Goal: Find specific page/section: Find specific page/section

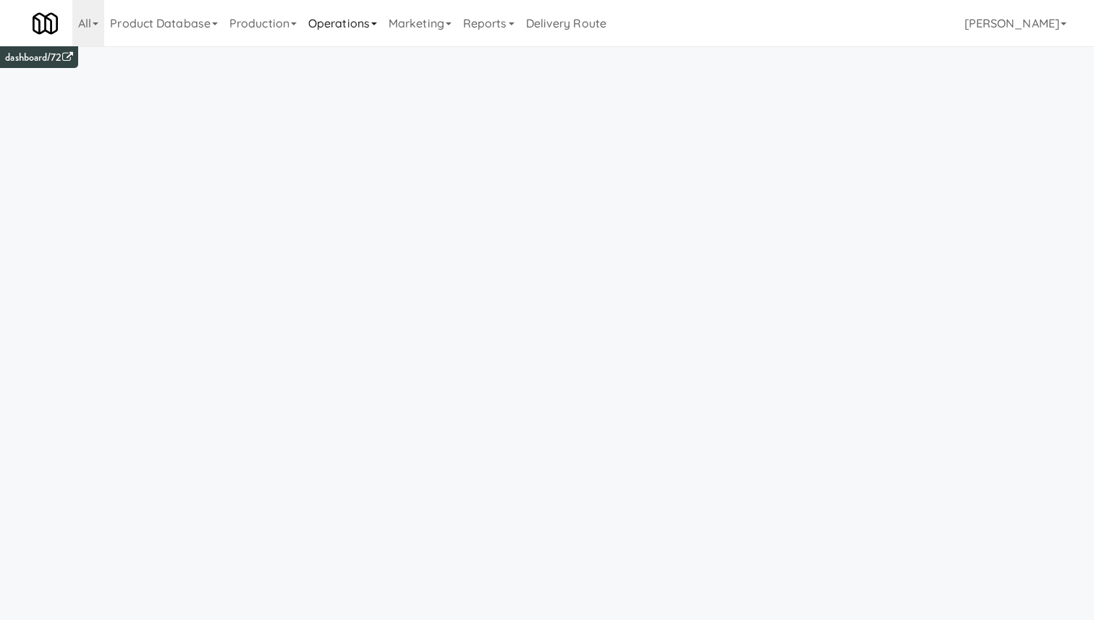
click at [318, 39] on link "Operations" at bounding box center [343, 23] width 80 height 46
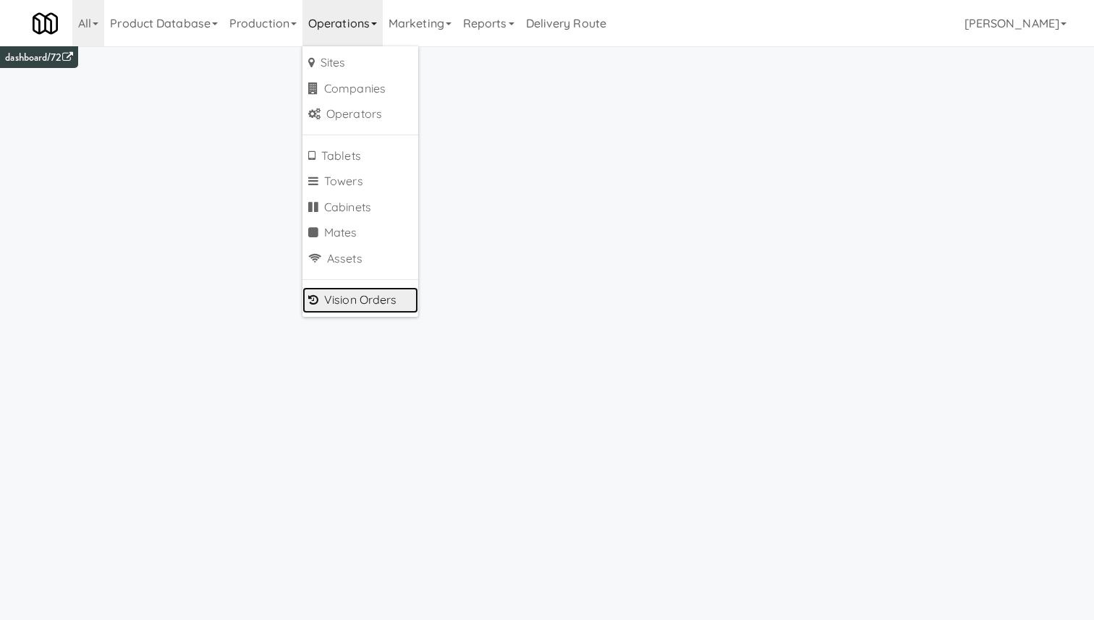
click at [357, 309] on link "Vision Orders" at bounding box center [361, 300] width 116 height 26
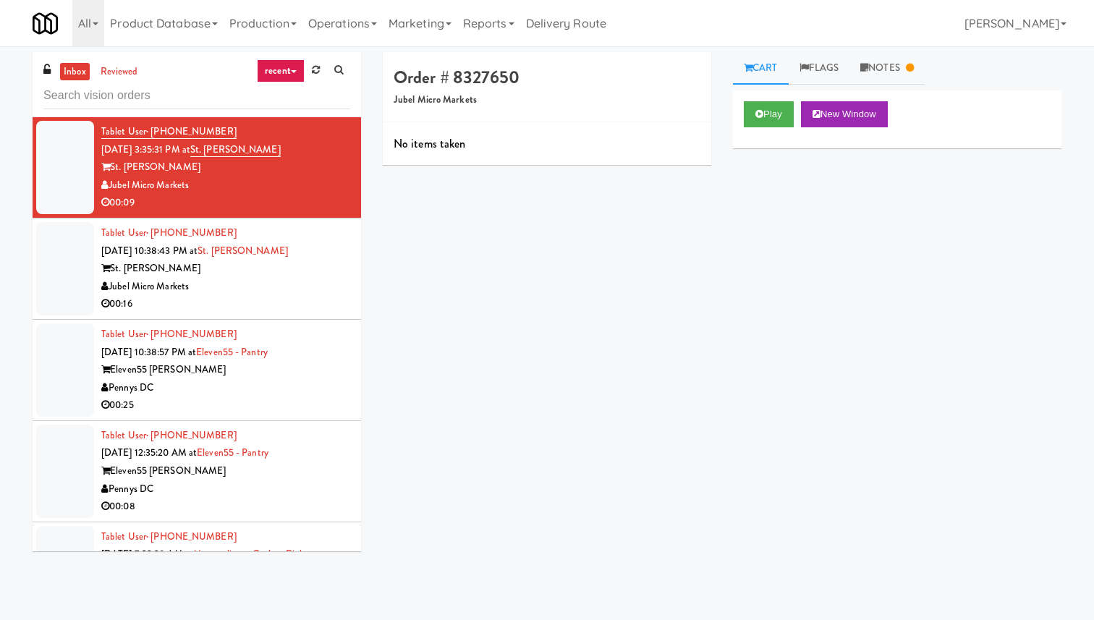
click at [321, 289] on div "Jubel Micro Markets" at bounding box center [225, 287] width 249 height 18
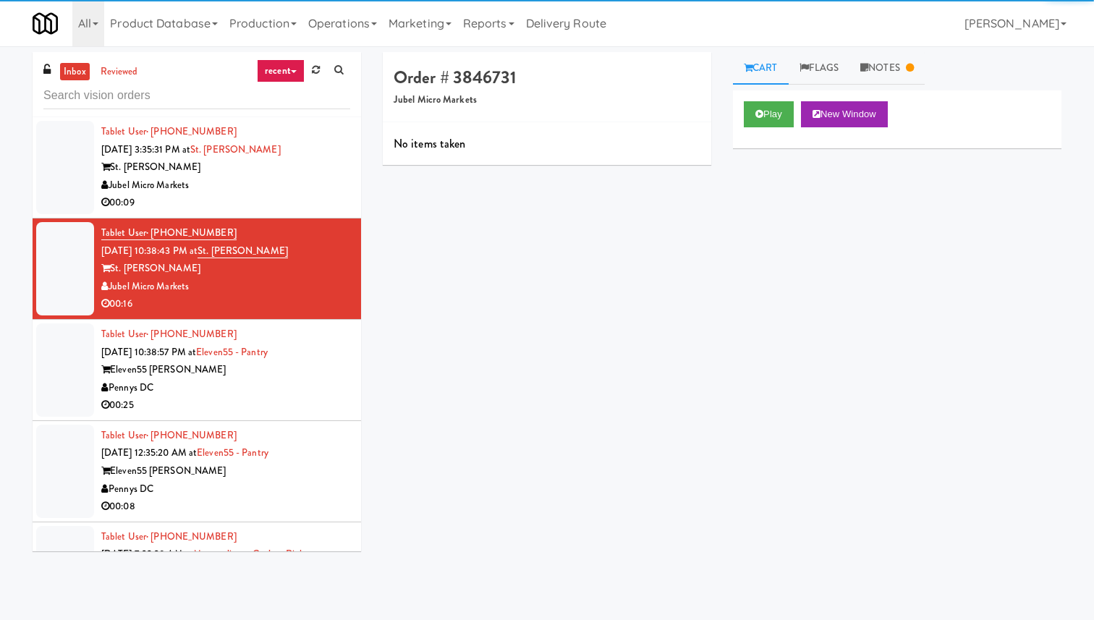
click at [310, 376] on div "Eleven55 [PERSON_NAME]" at bounding box center [225, 370] width 249 height 18
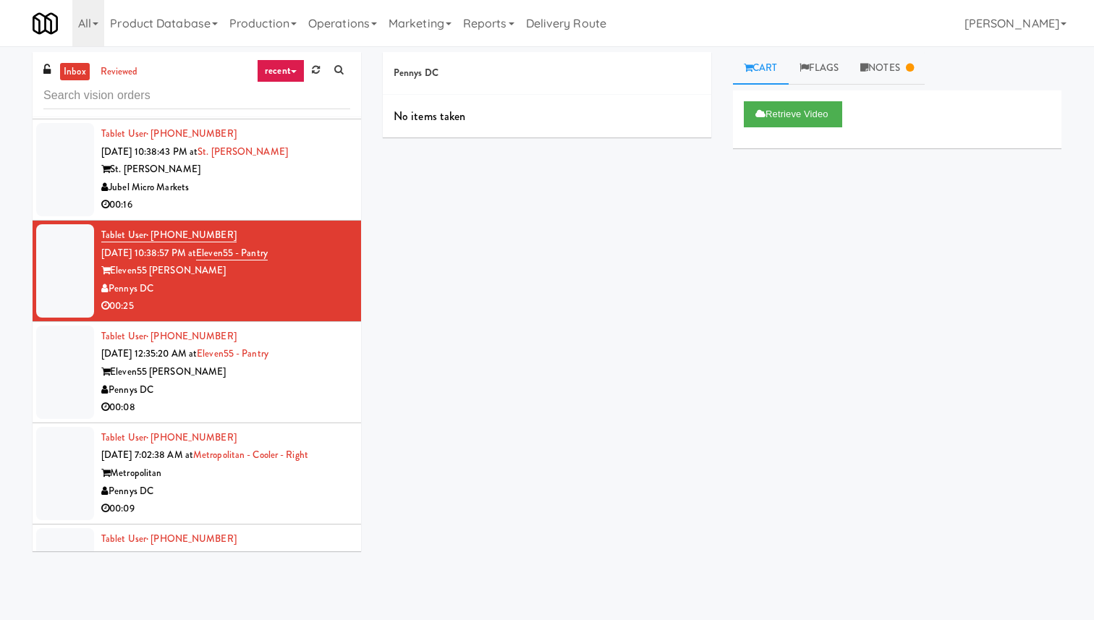
scroll to position [243, 0]
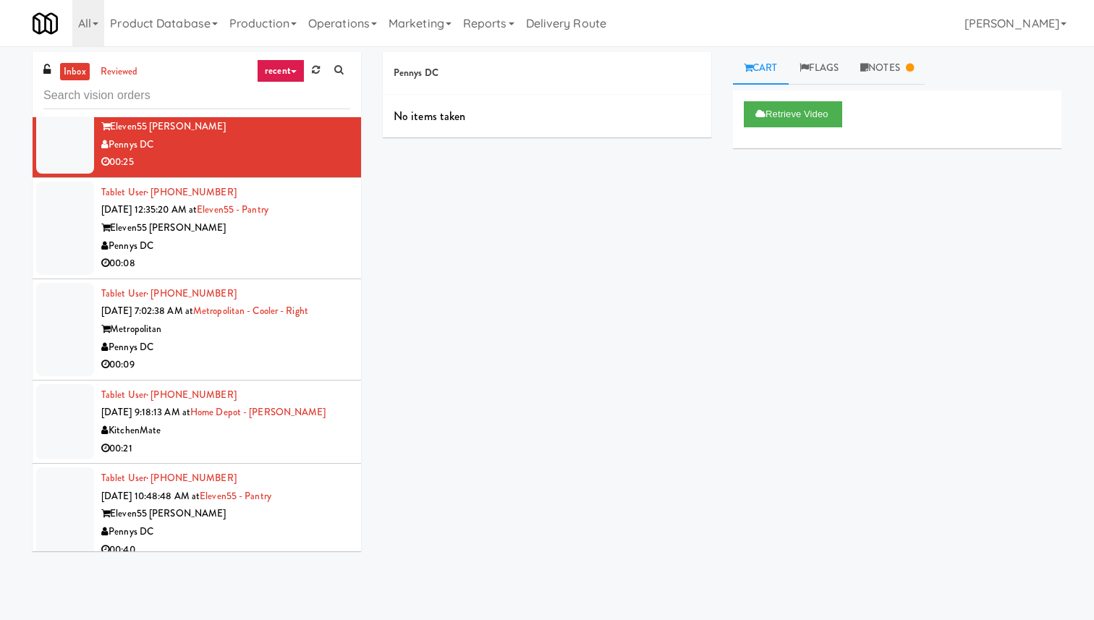
click at [304, 362] on div "00:09" at bounding box center [225, 365] width 249 height 18
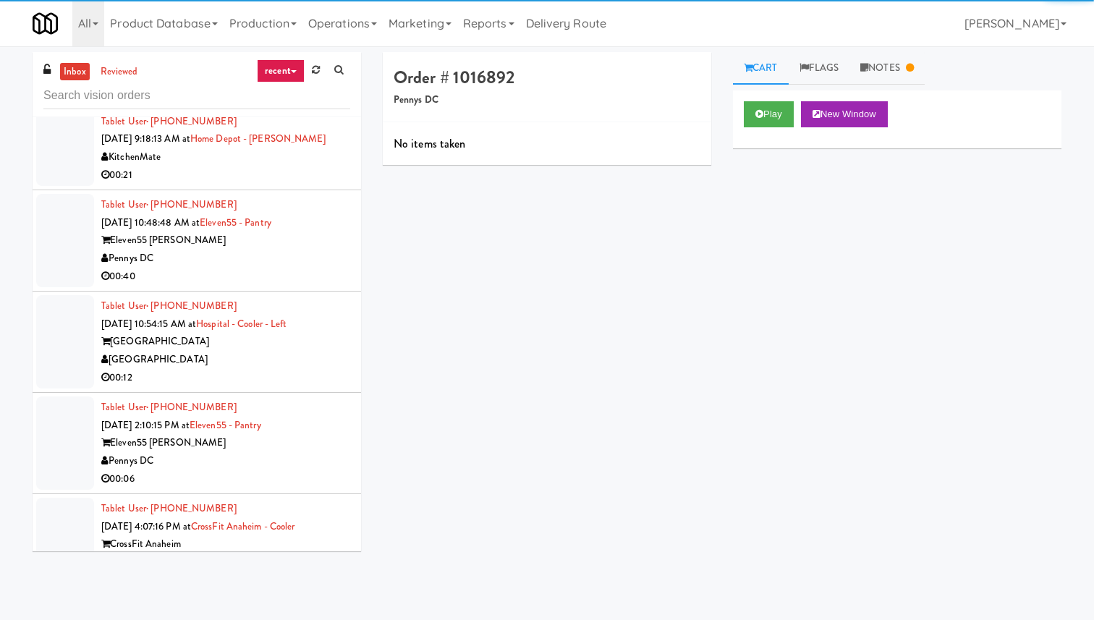
scroll to position [565, 0]
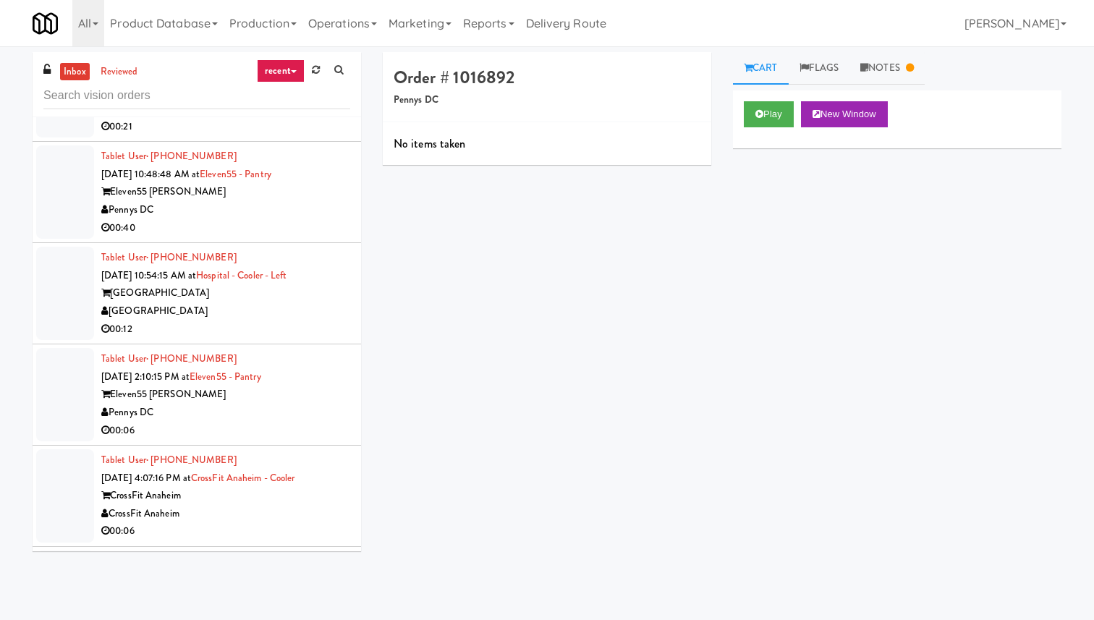
click at [305, 319] on div "[GEOGRAPHIC_DATA]" at bounding box center [225, 312] width 249 height 18
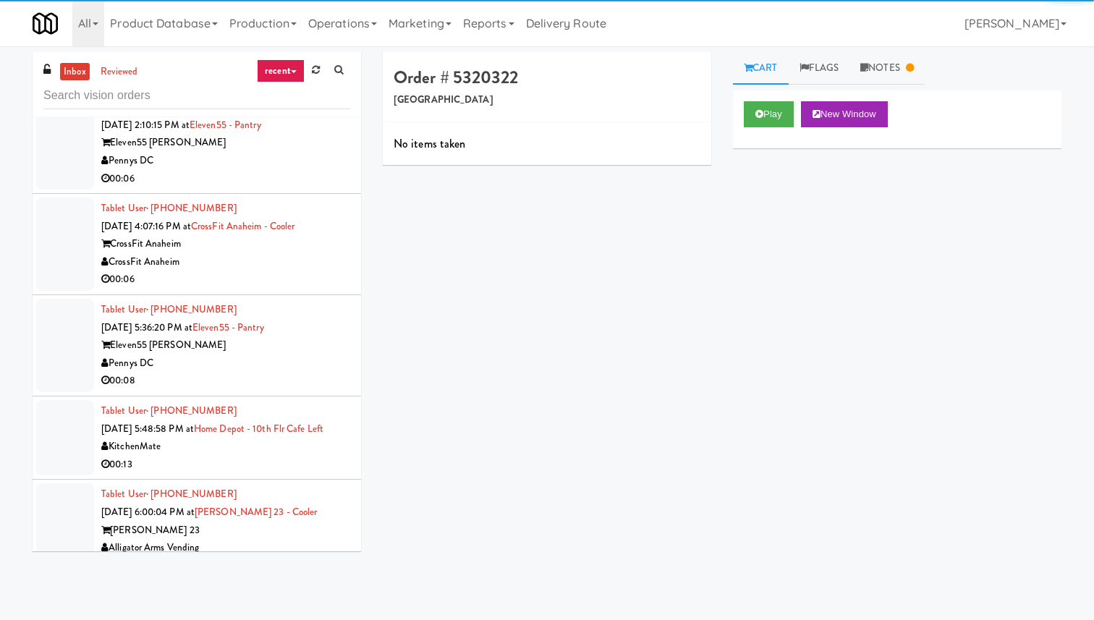
scroll to position [1138, 0]
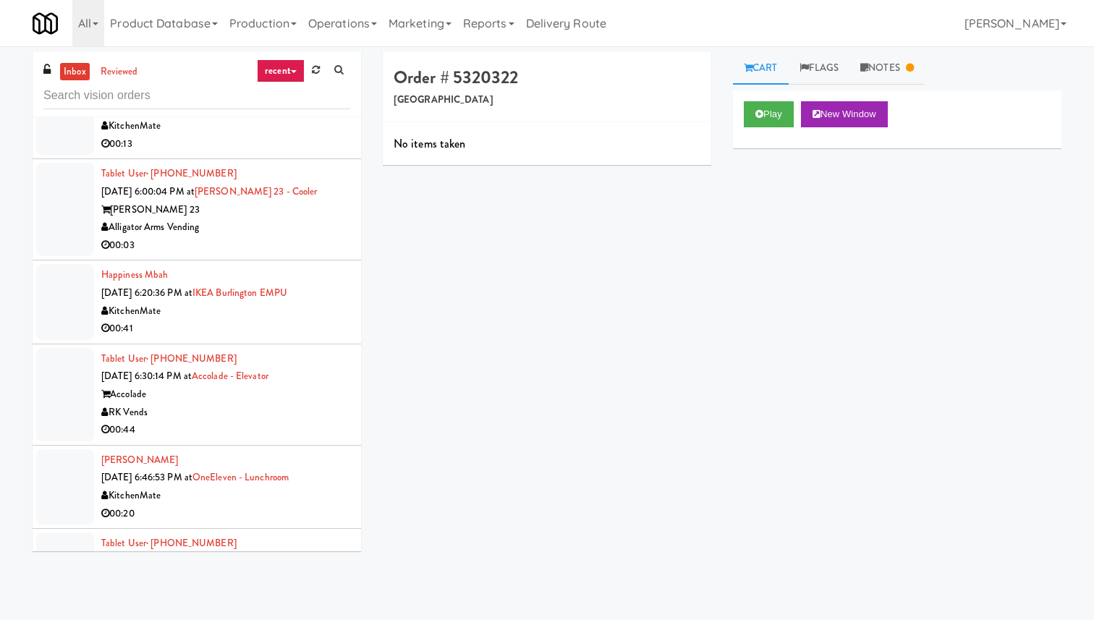
click at [305, 329] on div "00:41" at bounding box center [225, 329] width 249 height 18
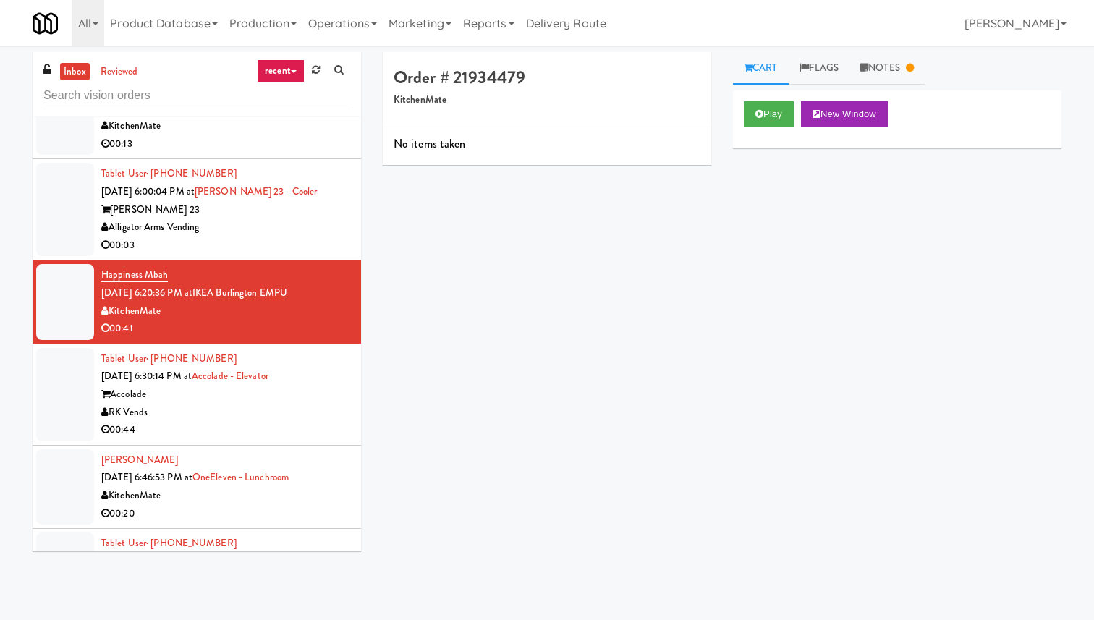
click at [322, 414] on div "RK Vends" at bounding box center [225, 413] width 249 height 18
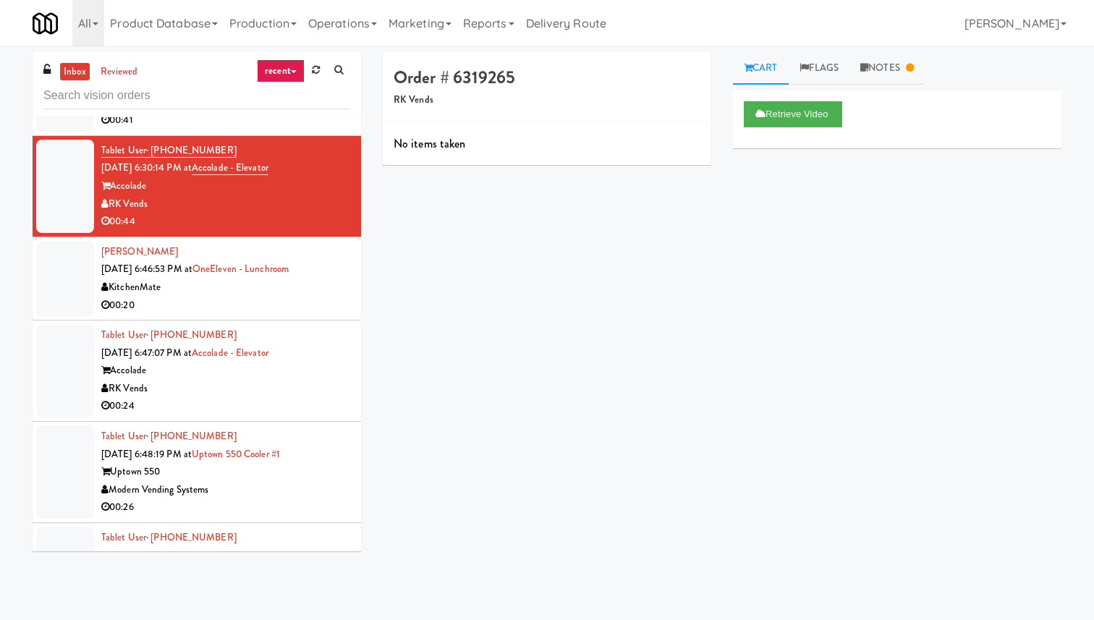
scroll to position [1337, 0]
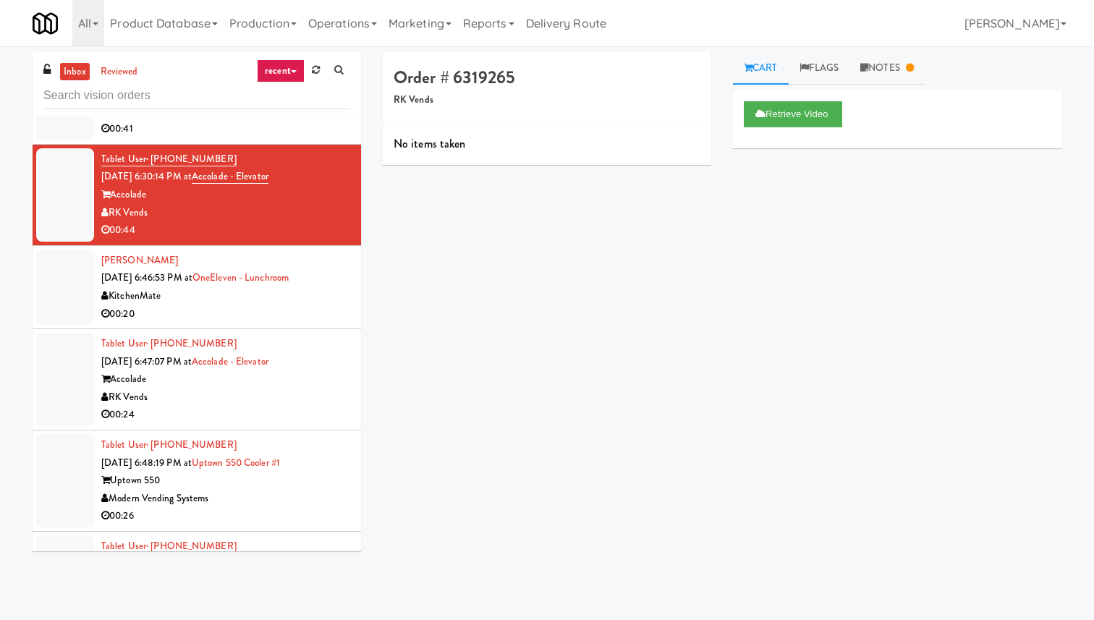
click at [265, 313] on div "00:20" at bounding box center [225, 314] width 249 height 18
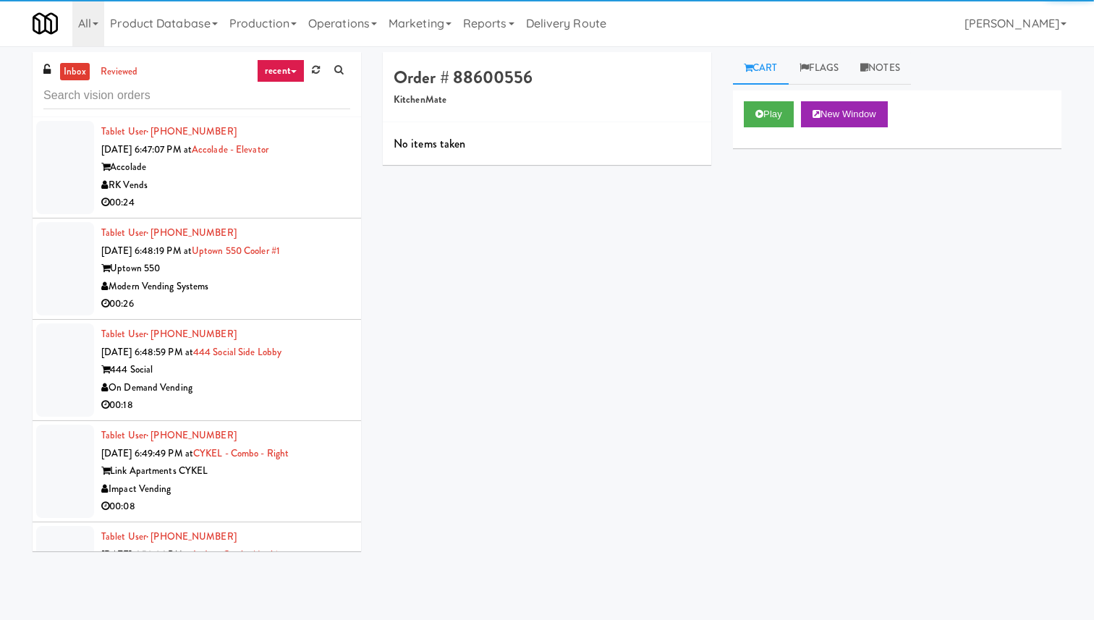
scroll to position [1644, 0]
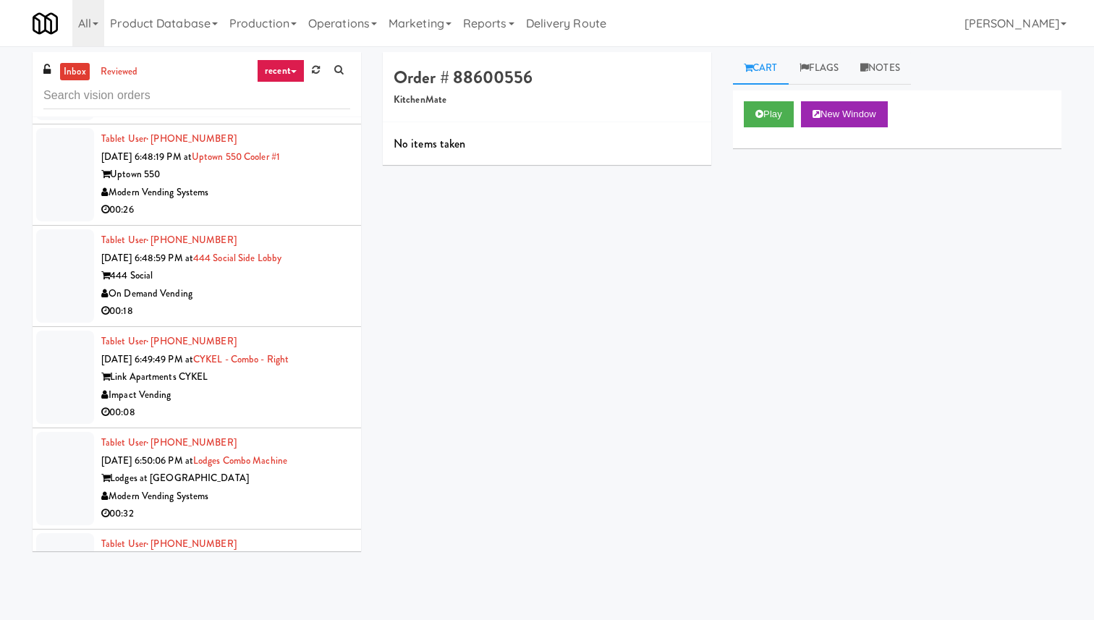
click at [270, 292] on div "On Demand Vending" at bounding box center [225, 294] width 249 height 18
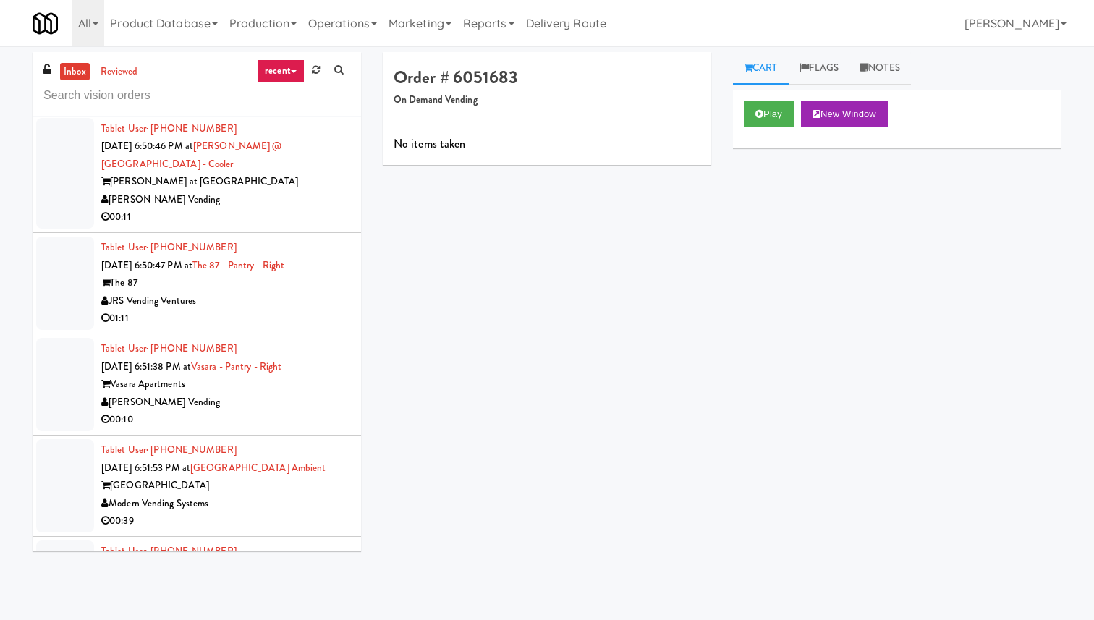
scroll to position [2484, 0]
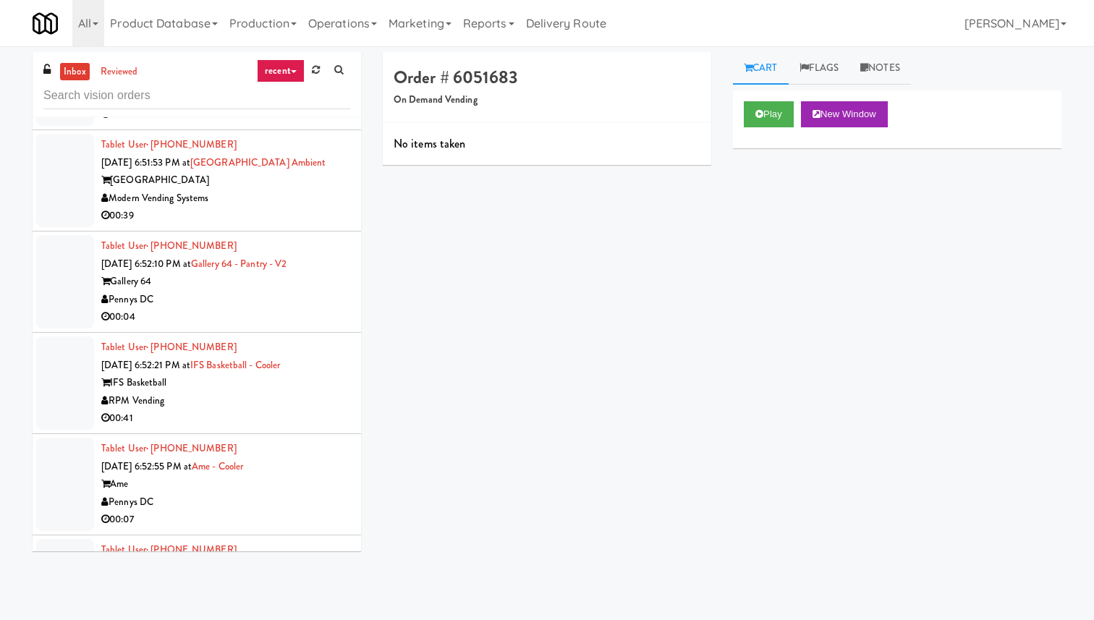
click at [271, 308] on div "00:04" at bounding box center [225, 317] width 249 height 18
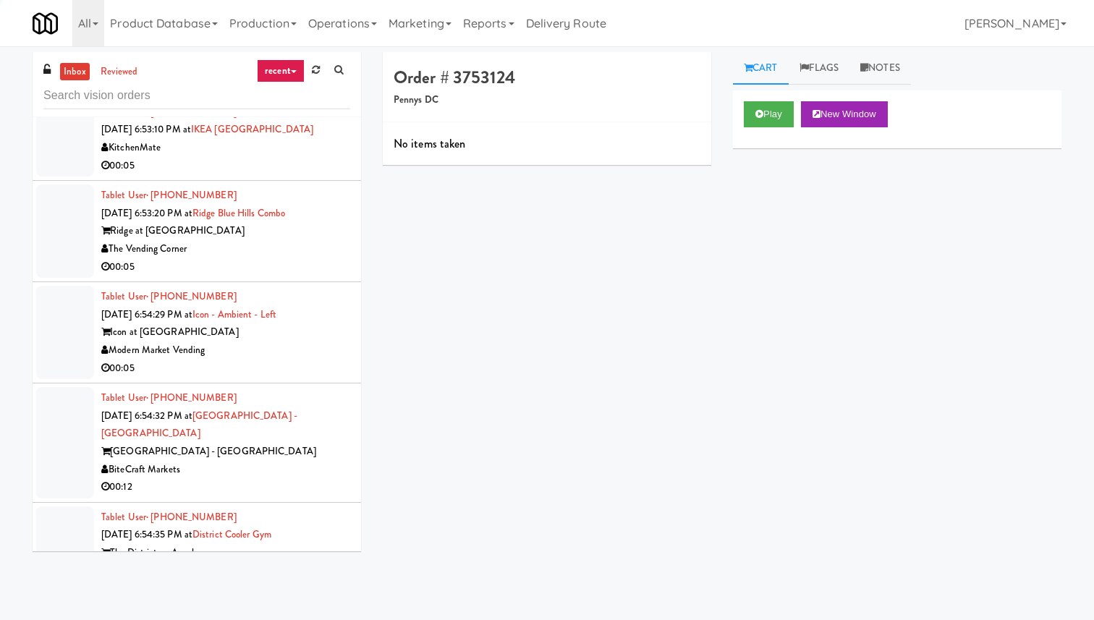
scroll to position [3331, 0]
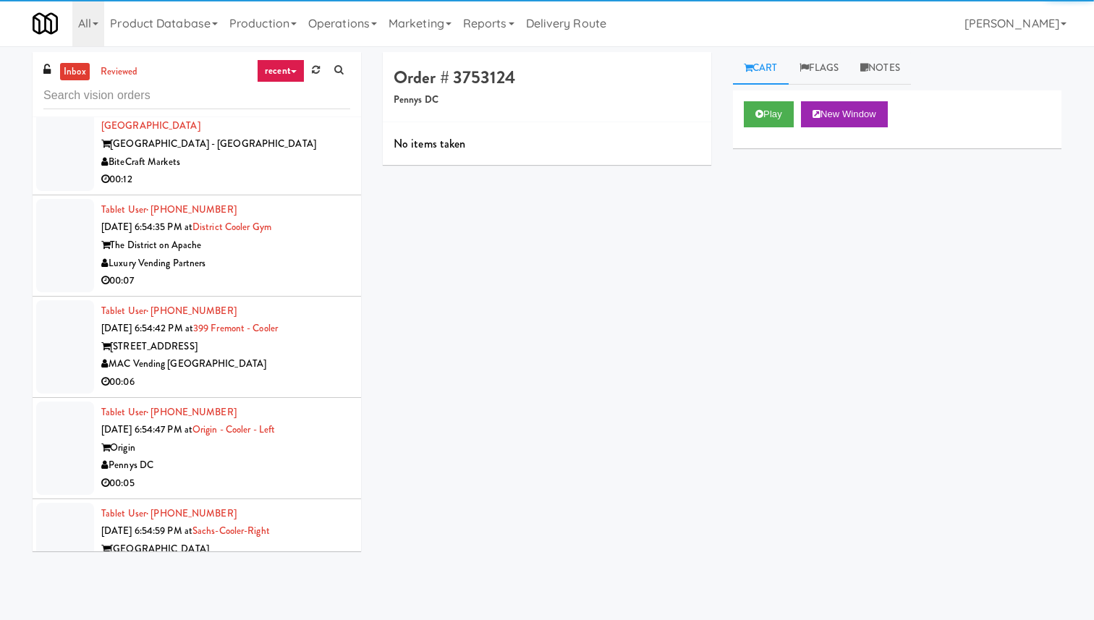
click at [280, 355] on div "MAC Vending [GEOGRAPHIC_DATA]" at bounding box center [225, 364] width 249 height 18
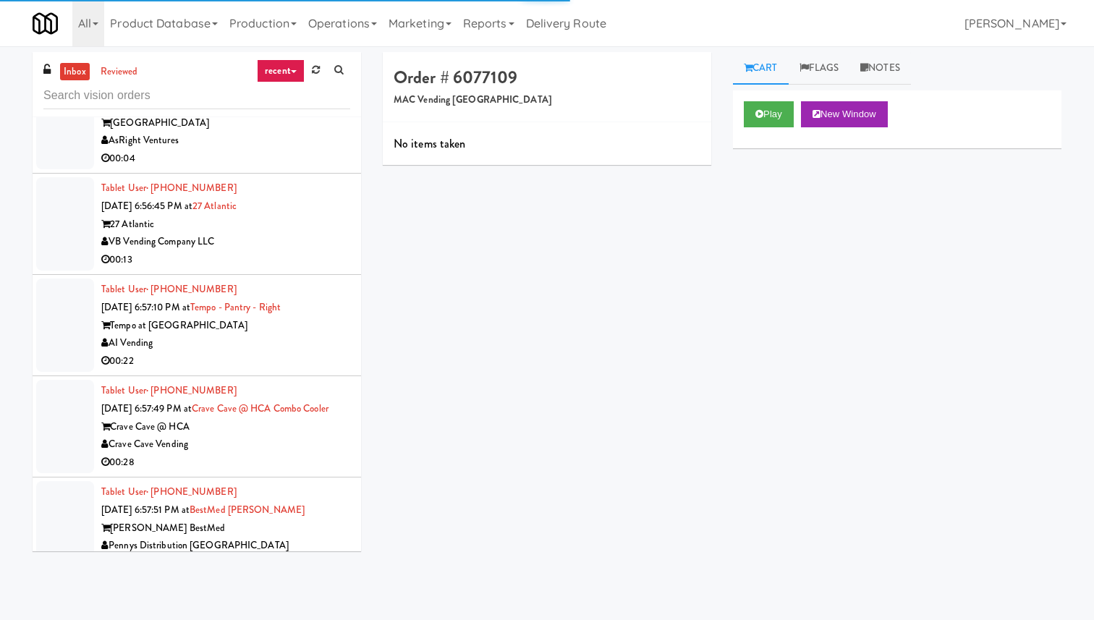
scroll to position [4281, 0]
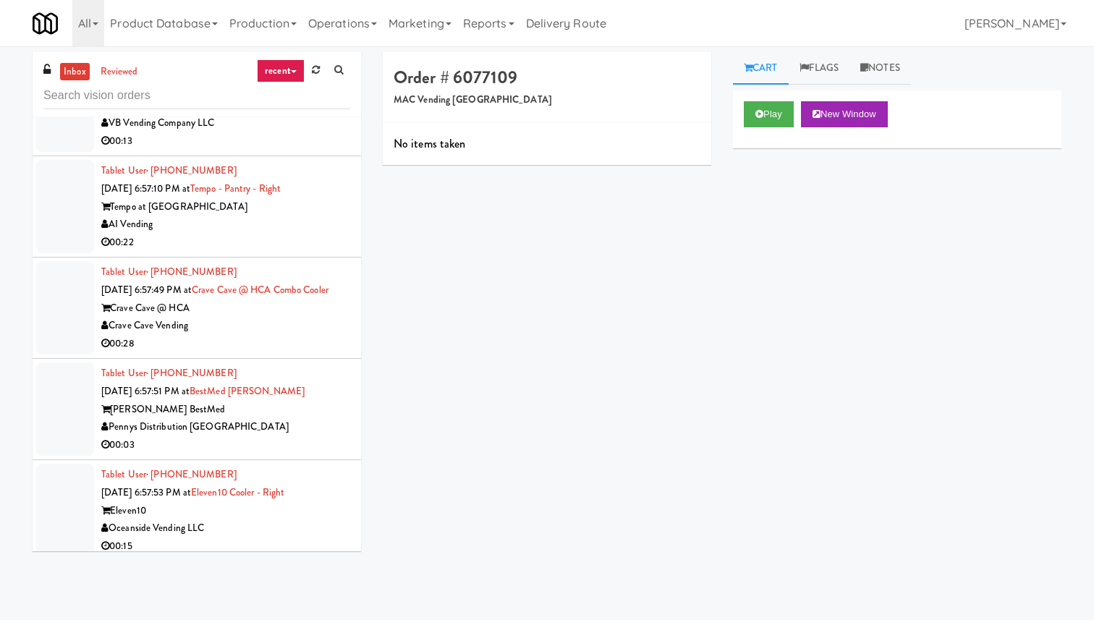
click at [294, 317] on div "Crave Cave Vending" at bounding box center [225, 326] width 249 height 18
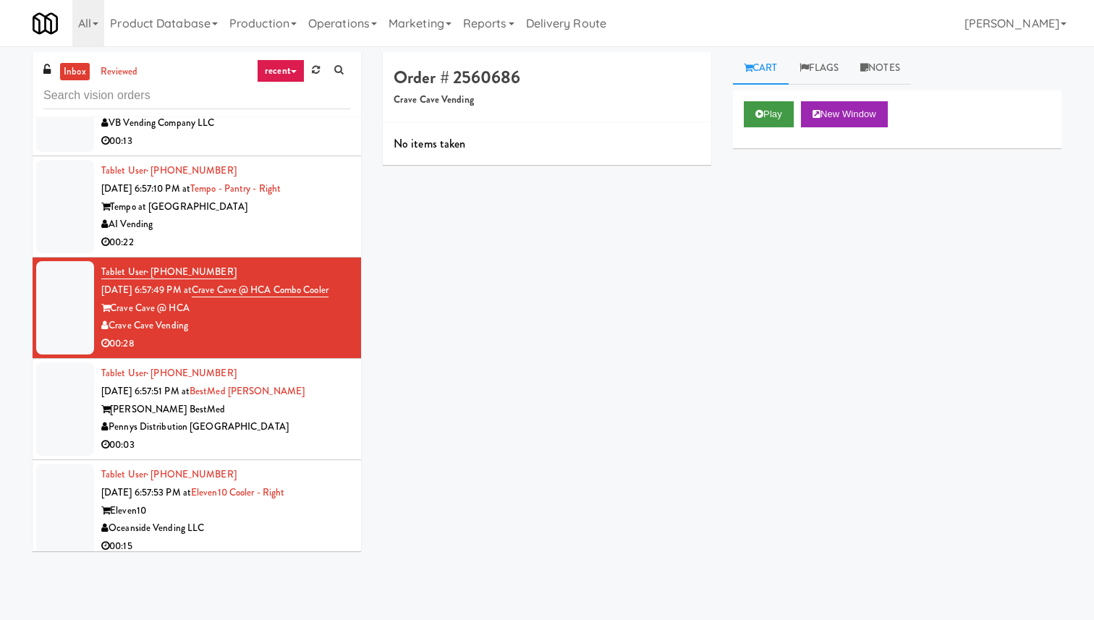
click at [774, 124] on button "Play" at bounding box center [769, 114] width 50 height 26
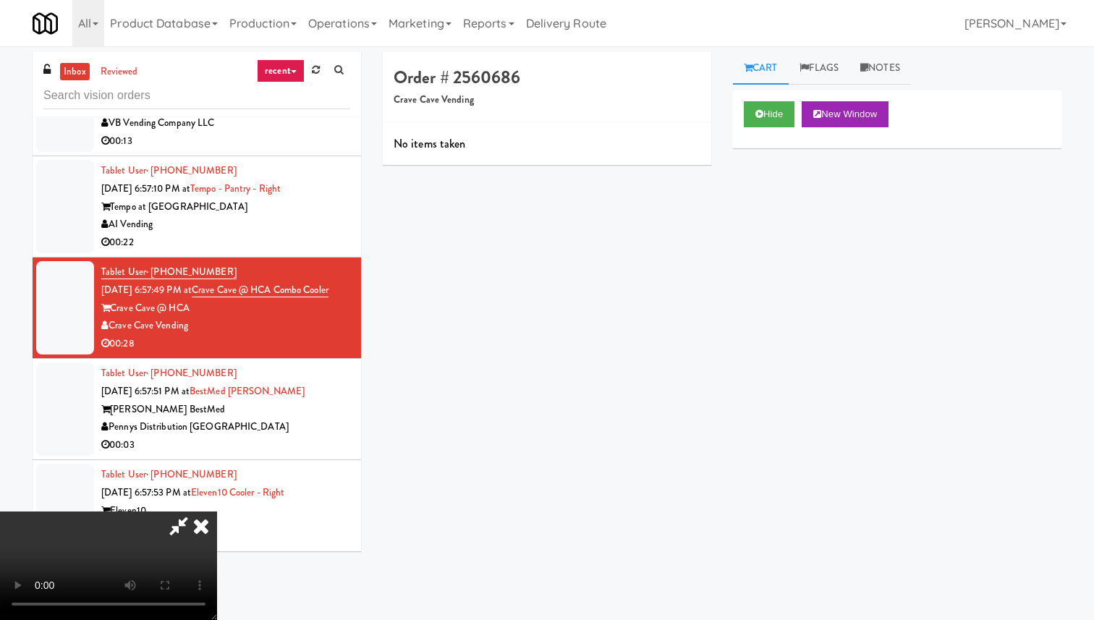
click at [217, 512] on icon at bounding box center [201, 526] width 32 height 29
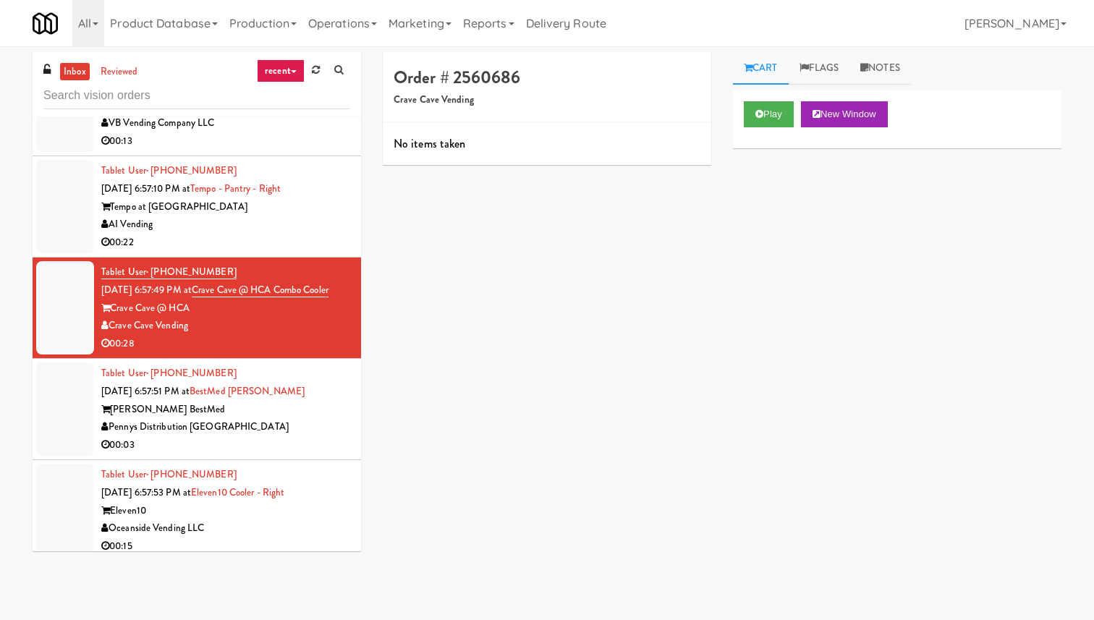
click at [324, 401] on div "[PERSON_NAME] BestMed" at bounding box center [225, 410] width 249 height 18
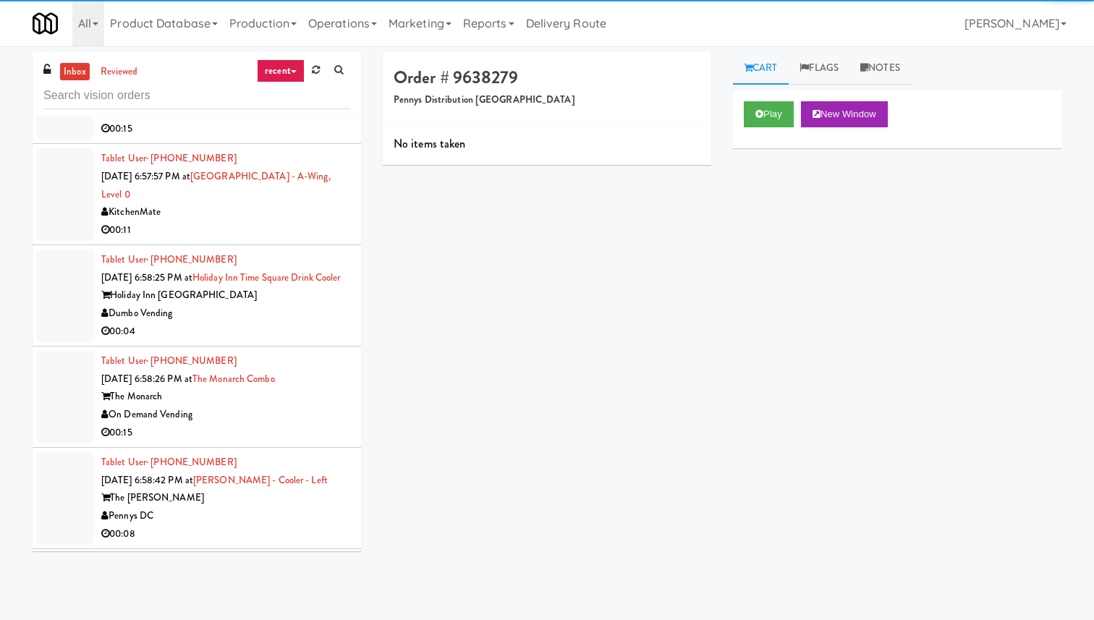
scroll to position [4910, 0]
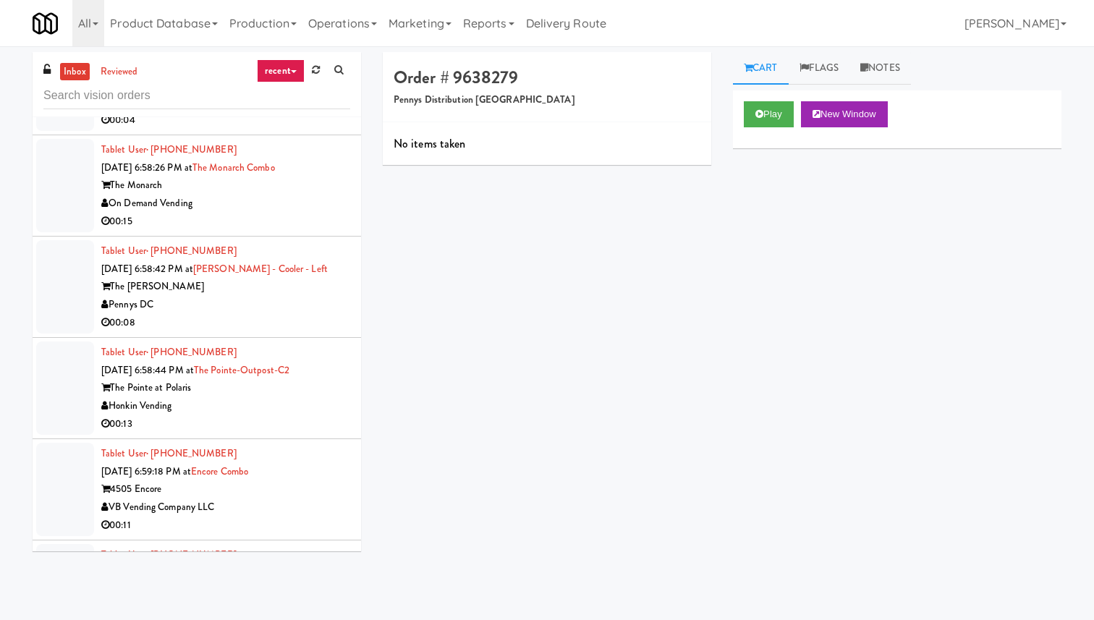
click at [317, 296] on div "The [PERSON_NAME]" at bounding box center [225, 287] width 249 height 18
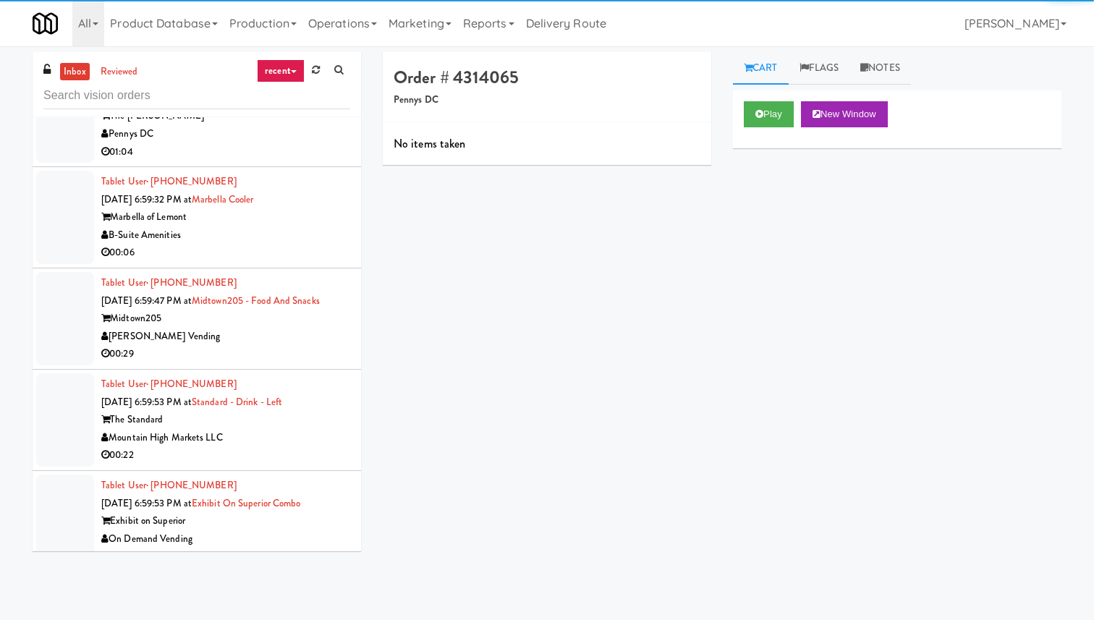
scroll to position [5593, 0]
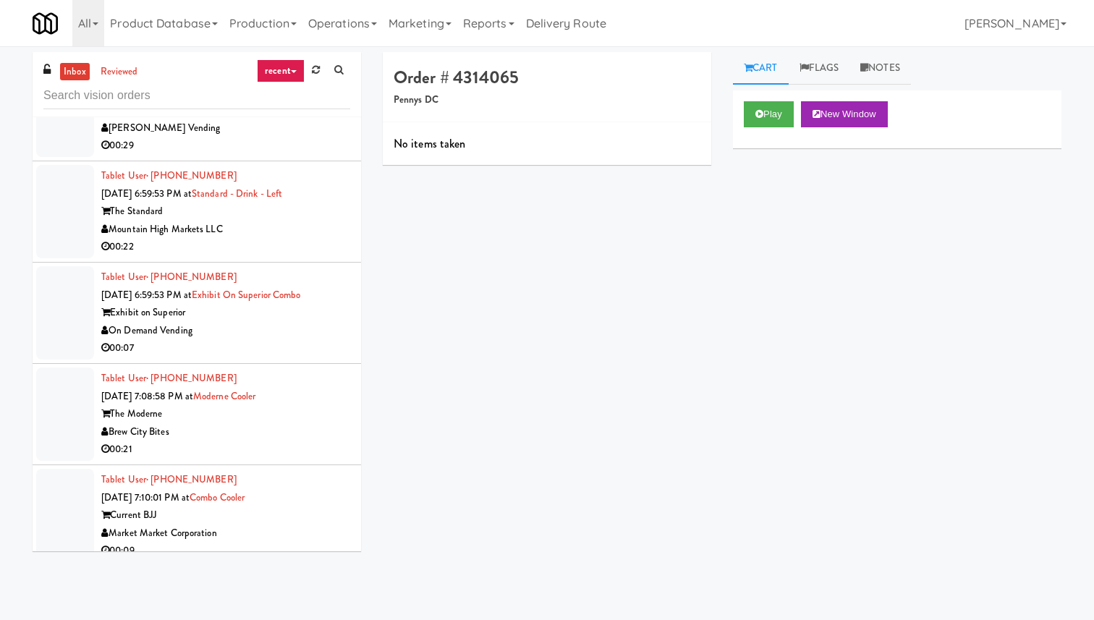
click at [287, 340] on div "On Demand Vending" at bounding box center [225, 331] width 249 height 18
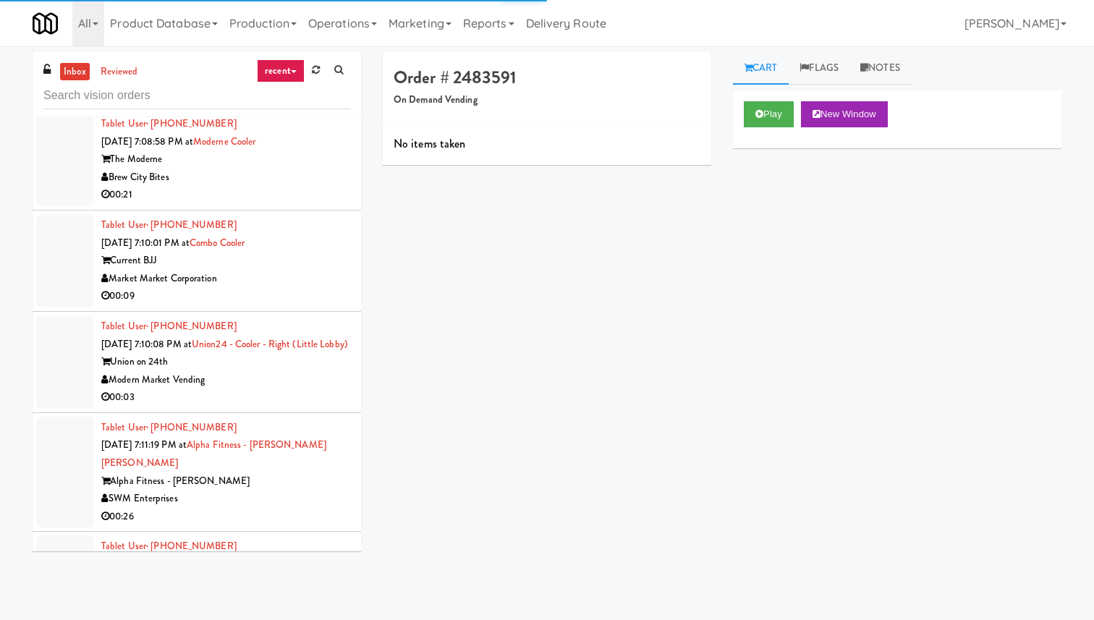
scroll to position [6079, 0]
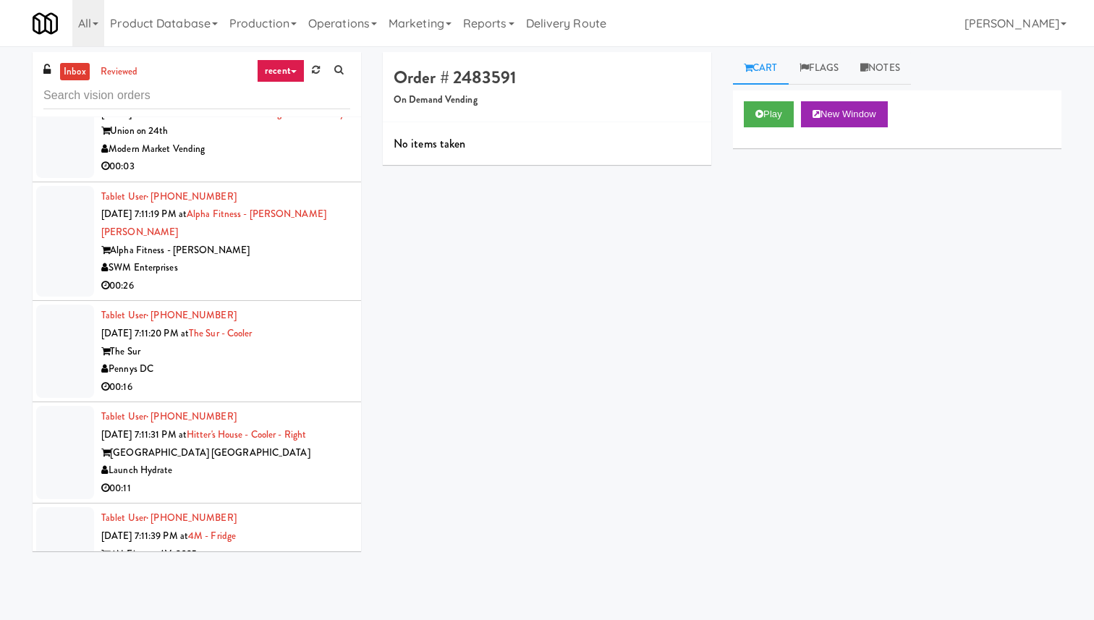
click at [316, 277] on div "SWM Enterprises" at bounding box center [225, 268] width 249 height 18
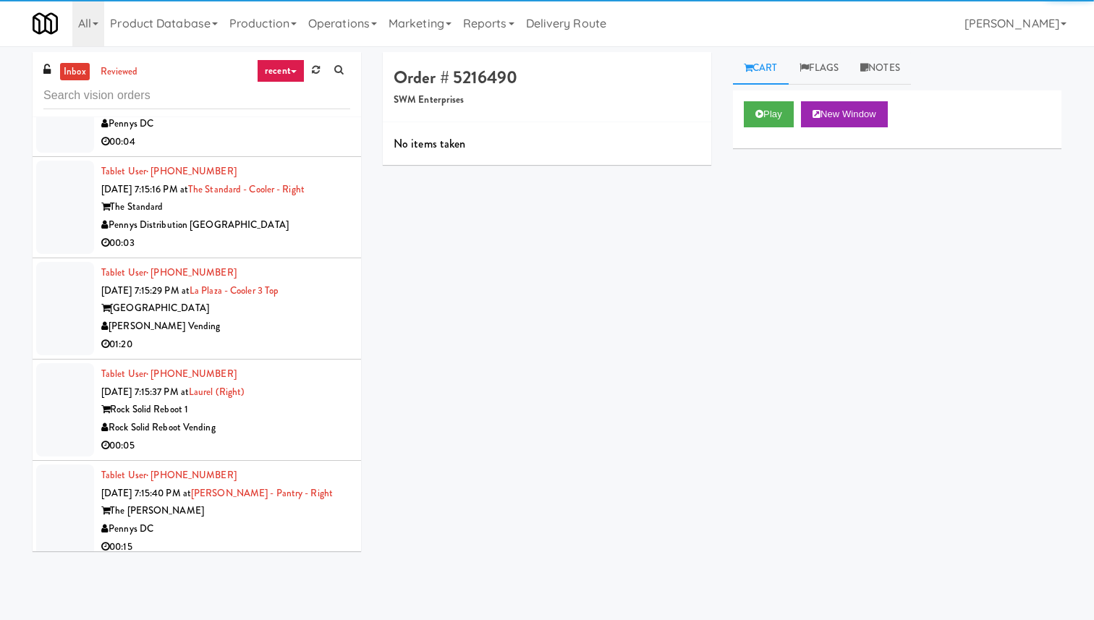
scroll to position [6946, 0]
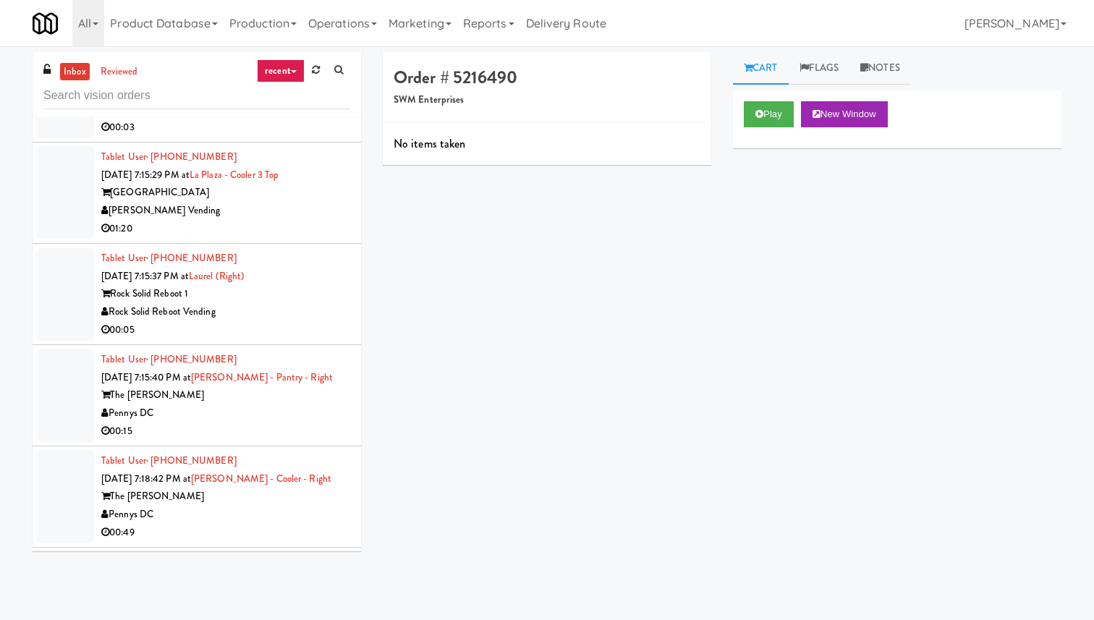
click at [304, 303] on div "Rock Solid Reboot 1" at bounding box center [225, 294] width 249 height 18
